Goal: Find specific page/section: Find specific page/section

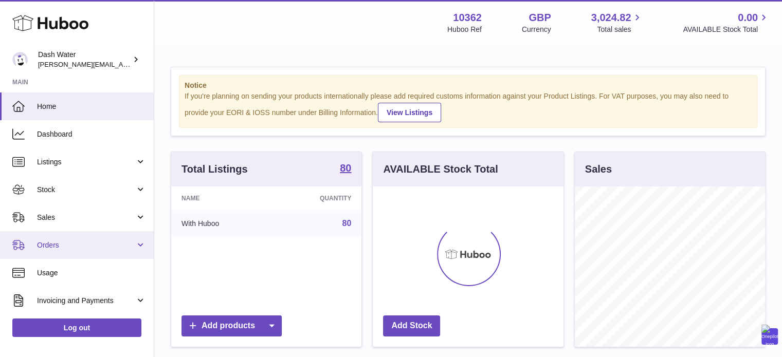
scroll to position [160, 193]
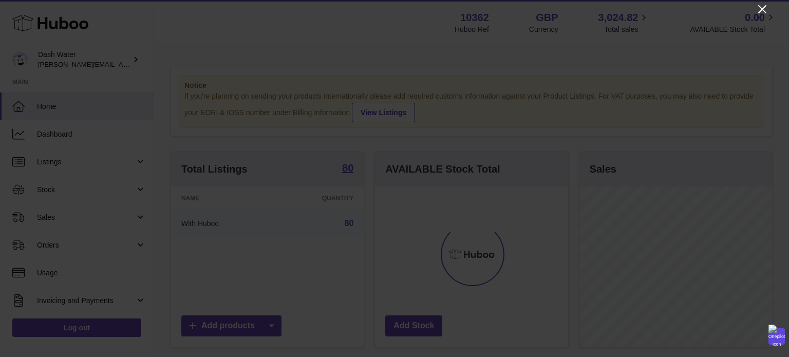
click at [765, 9] on icon "Close" at bounding box center [763, 9] width 12 height 12
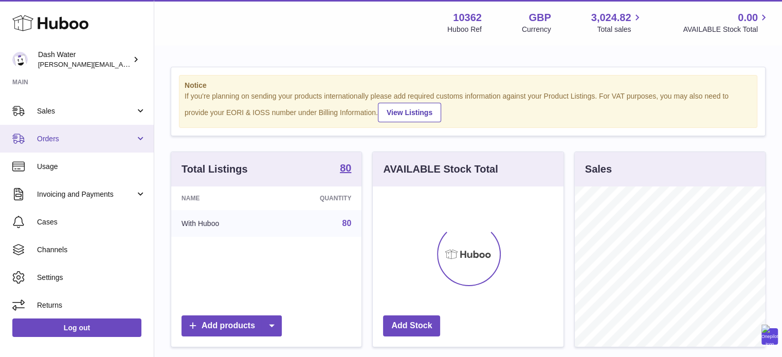
scroll to position [109, 0]
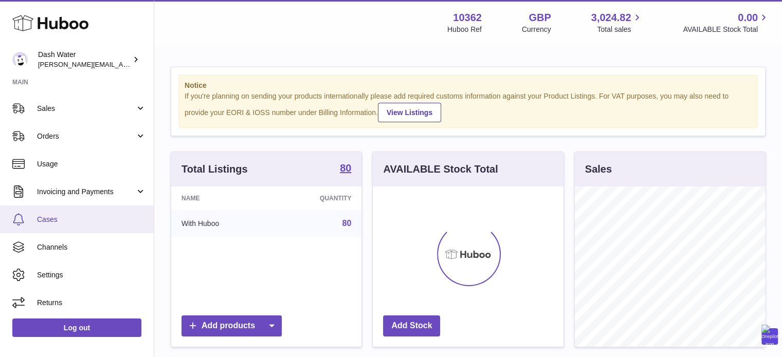
click at [87, 215] on span "Cases" at bounding box center [91, 220] width 109 height 10
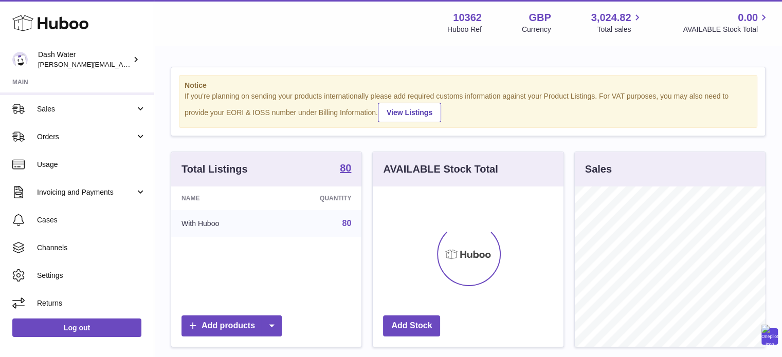
scroll to position [109, 0]
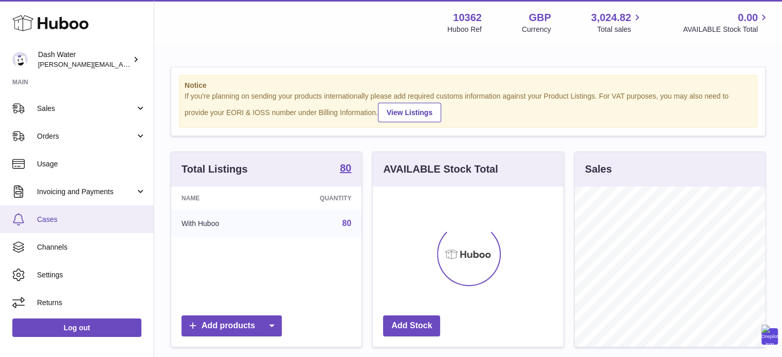
click at [70, 209] on link "Cases" at bounding box center [77, 220] width 154 height 28
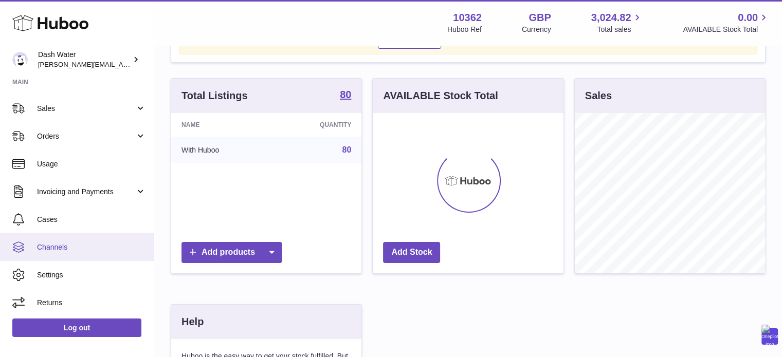
scroll to position [103, 0]
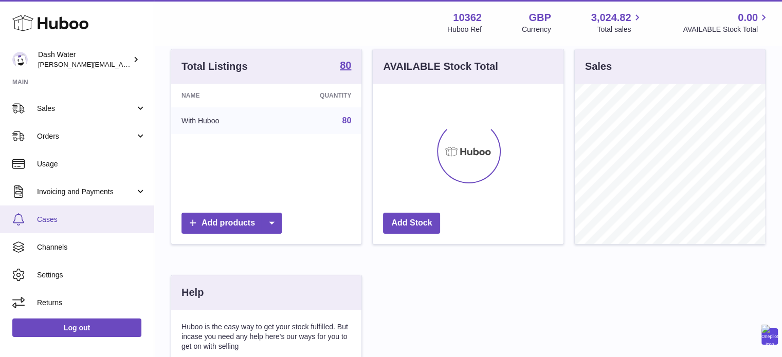
click at [45, 217] on span "Cases" at bounding box center [91, 220] width 109 height 10
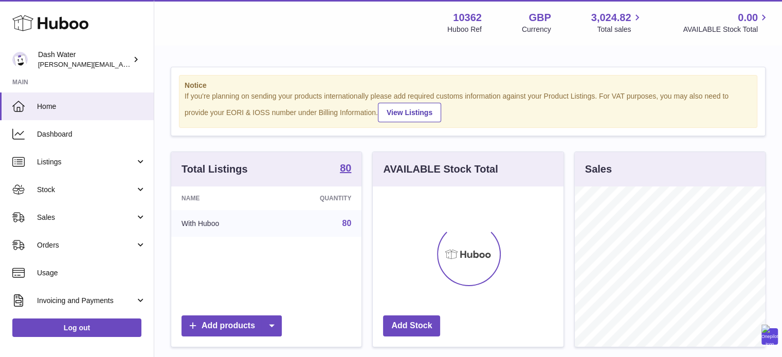
scroll to position [160, 191]
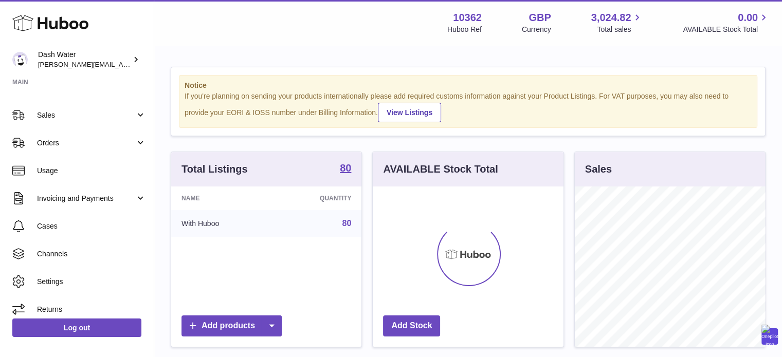
scroll to position [160, 191]
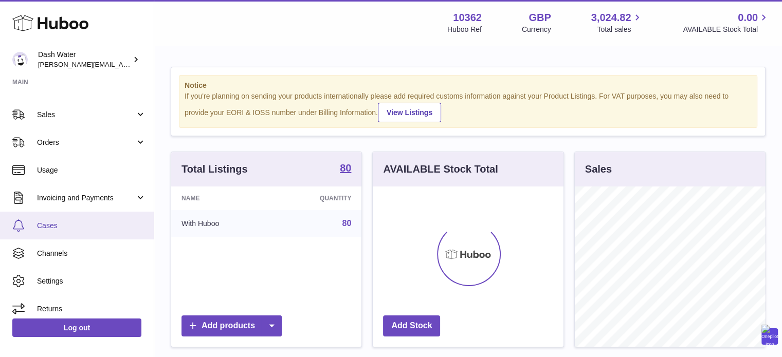
click at [68, 229] on span "Cases" at bounding box center [91, 226] width 109 height 10
